Goal: Find contact information: Find contact information

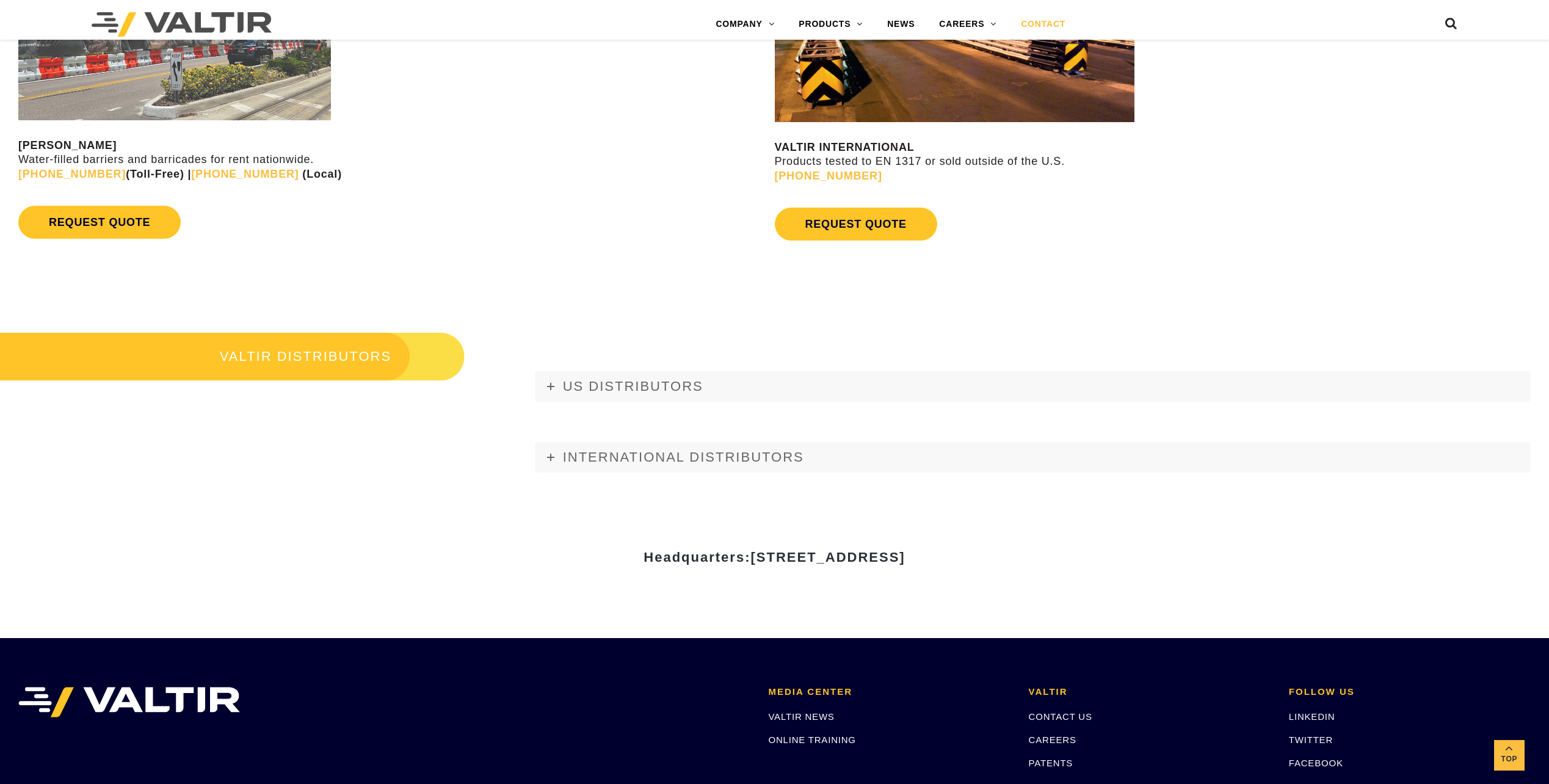
scroll to position [1298, 0]
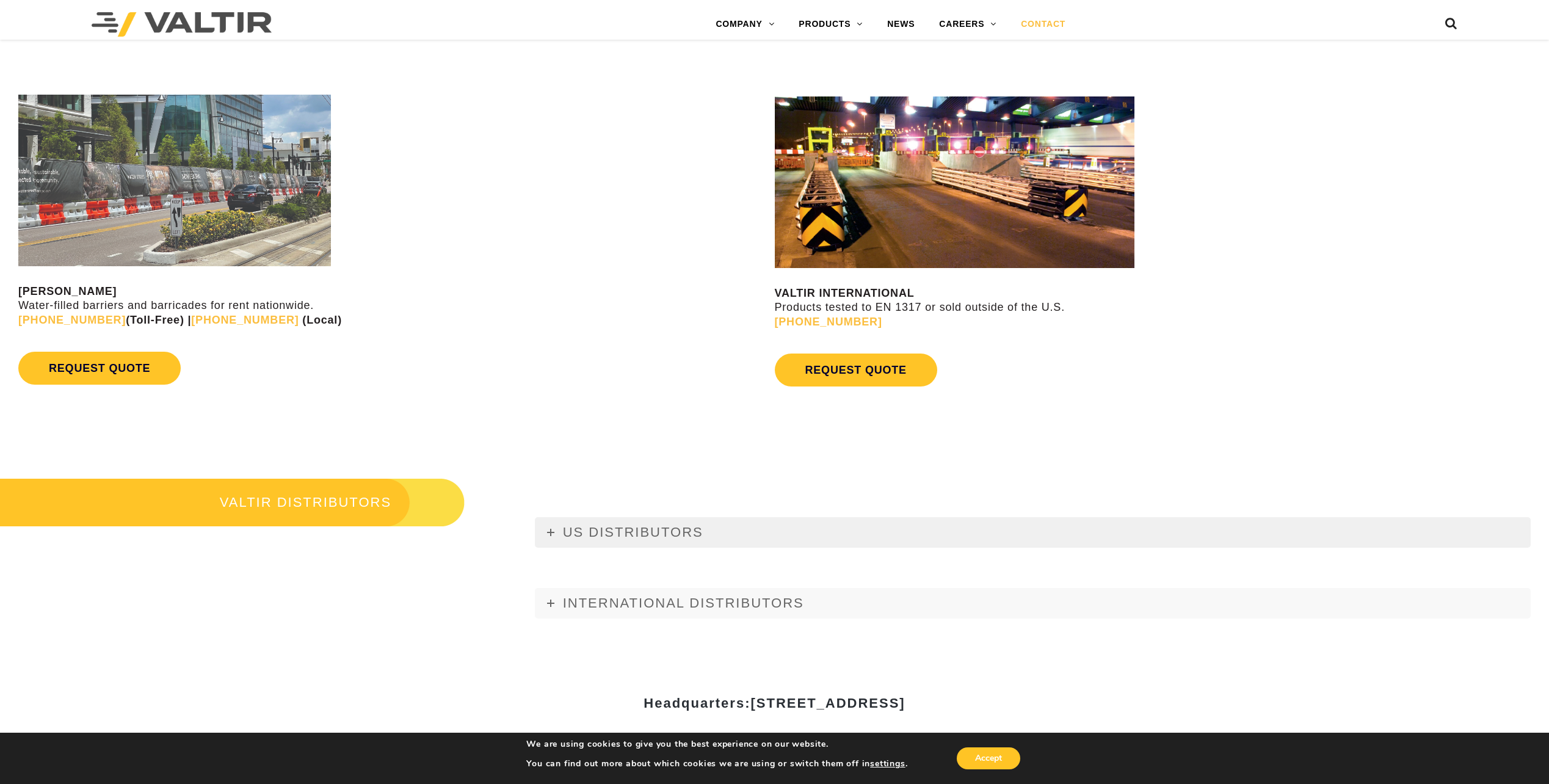
click at [582, 527] on span "US DISTRIBUTORS" at bounding box center [633, 532] width 140 height 15
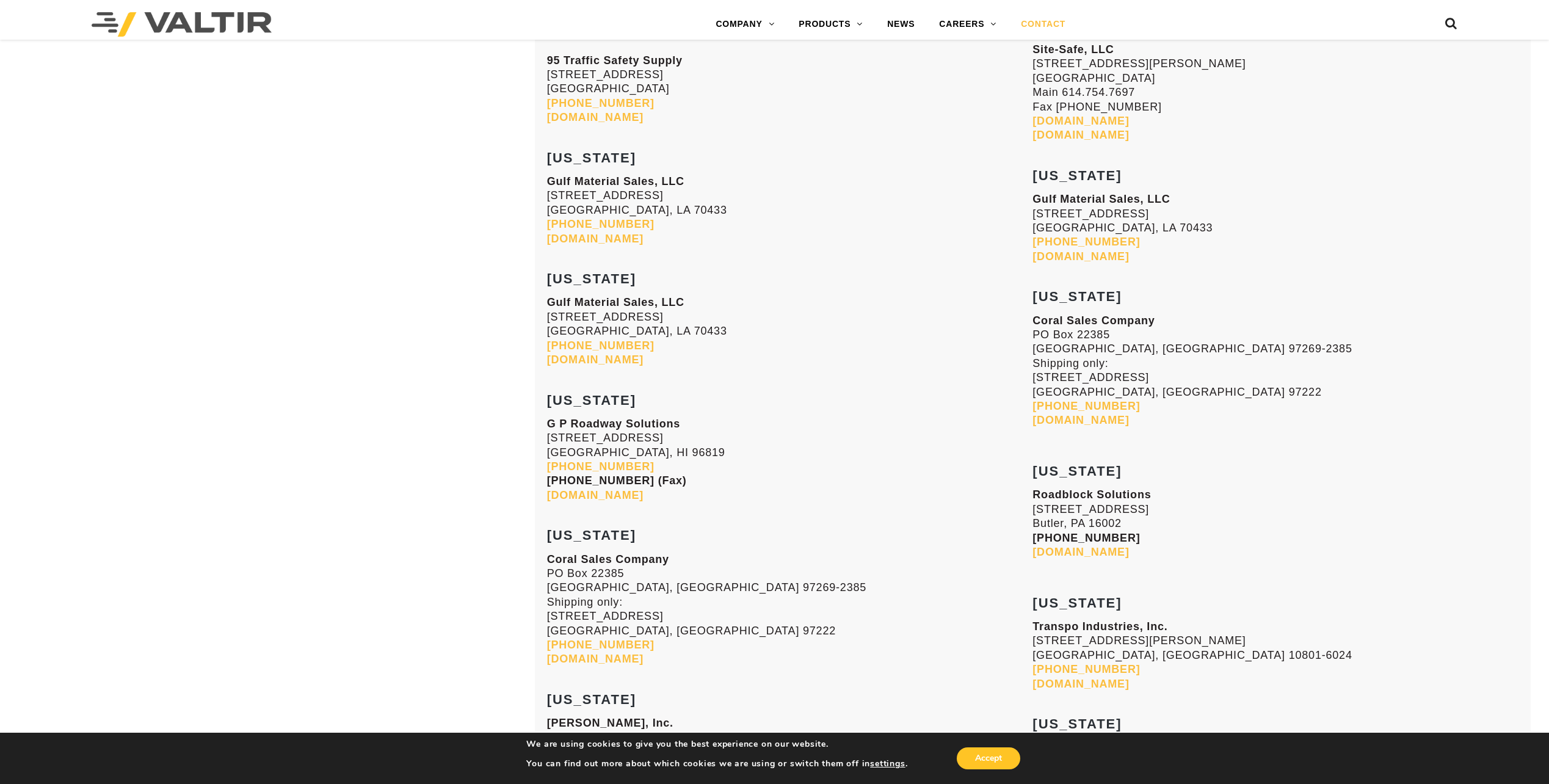
scroll to position [3190, 0]
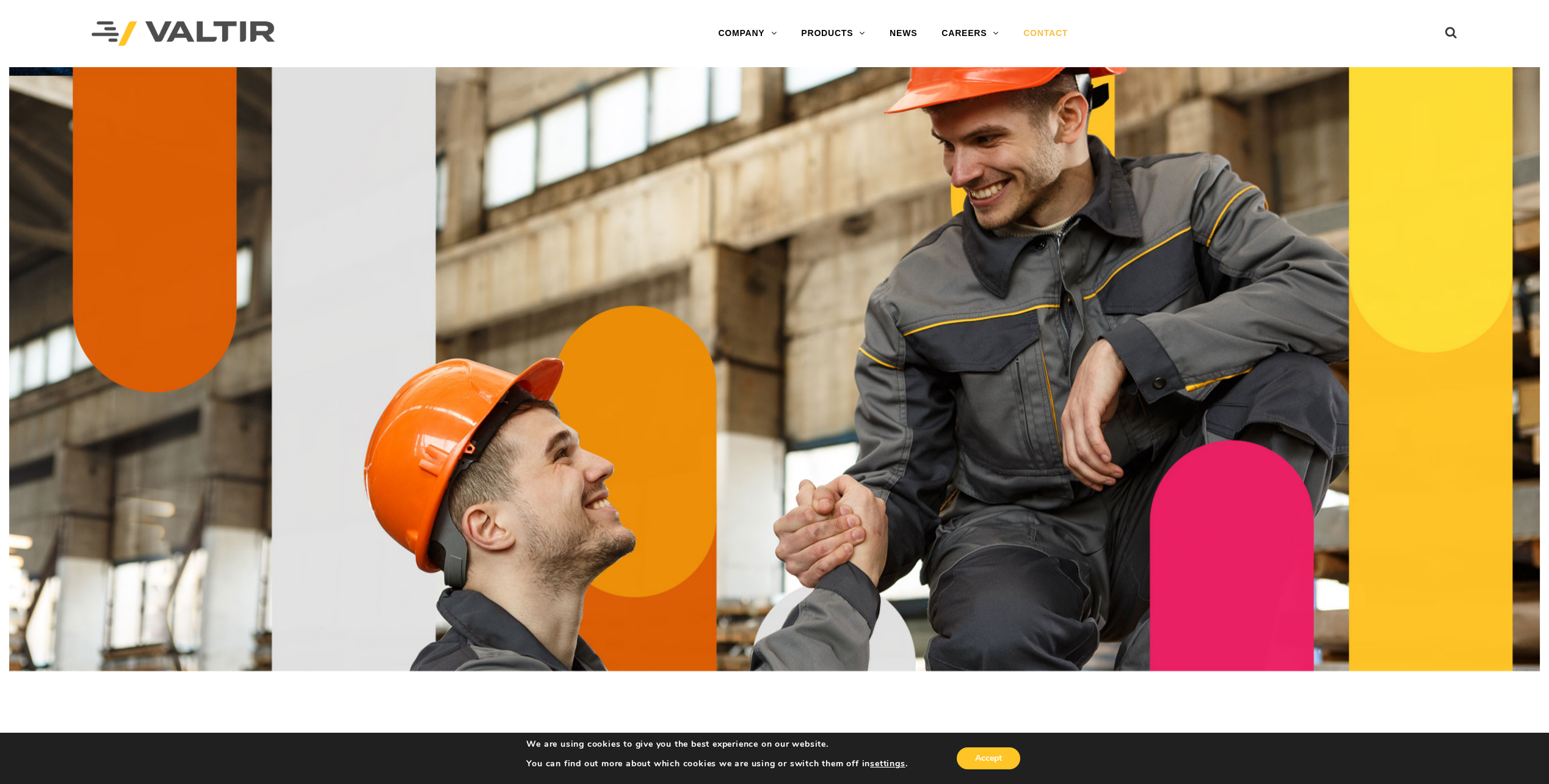
click at [1049, 34] on link "CONTACT" at bounding box center [1045, 33] width 69 height 24
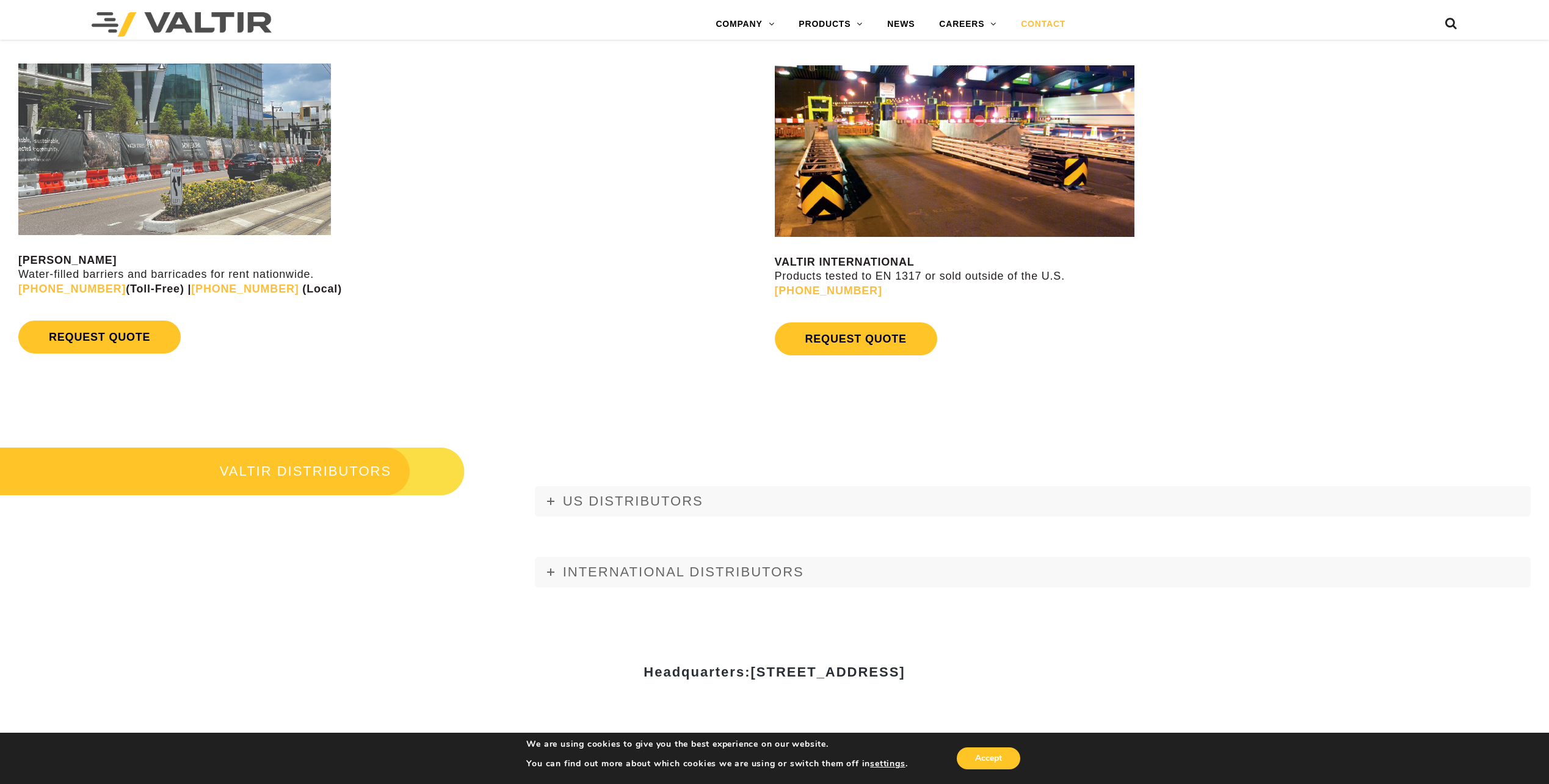
scroll to position [1343, 0]
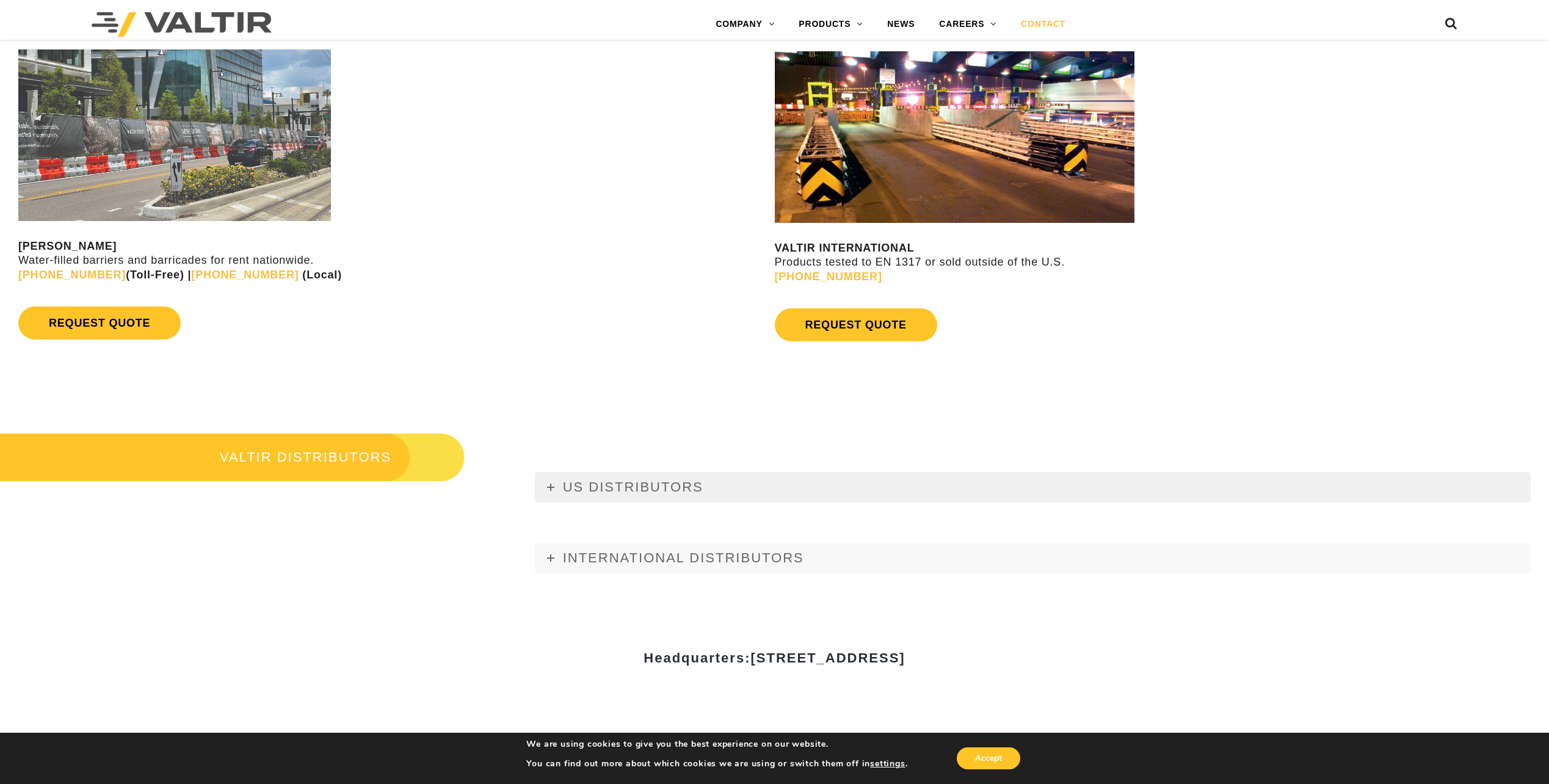
click at [608, 482] on span "US DISTRIBUTORS" at bounding box center [633, 486] width 140 height 15
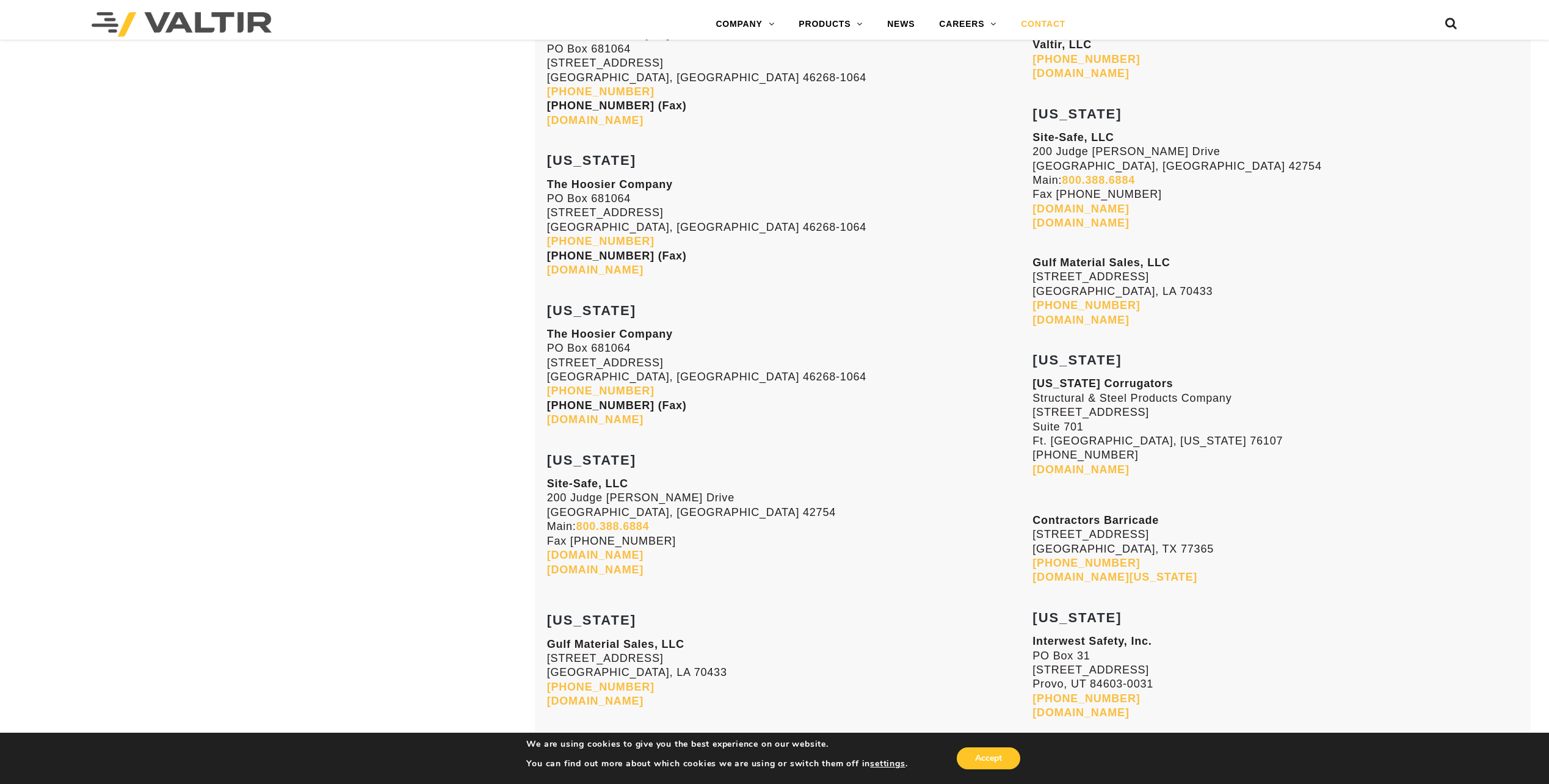
scroll to position [3968, 0]
